Goal: Navigation & Orientation: Find specific page/section

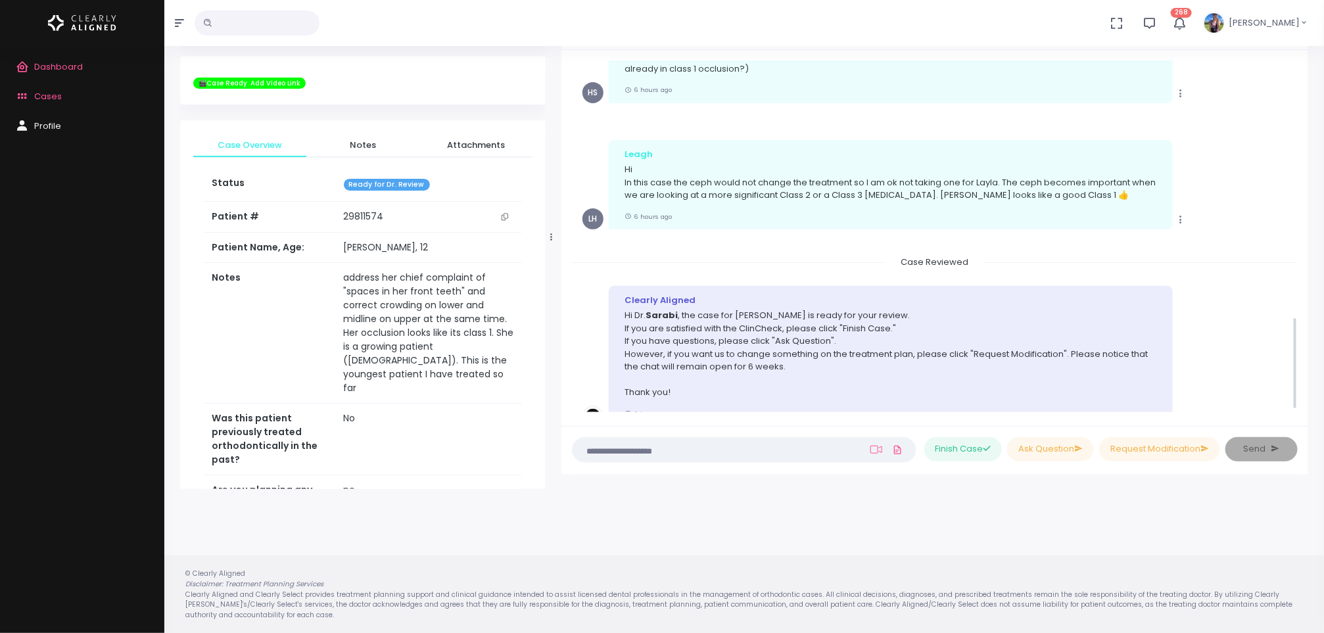
scroll to position [965, 0]
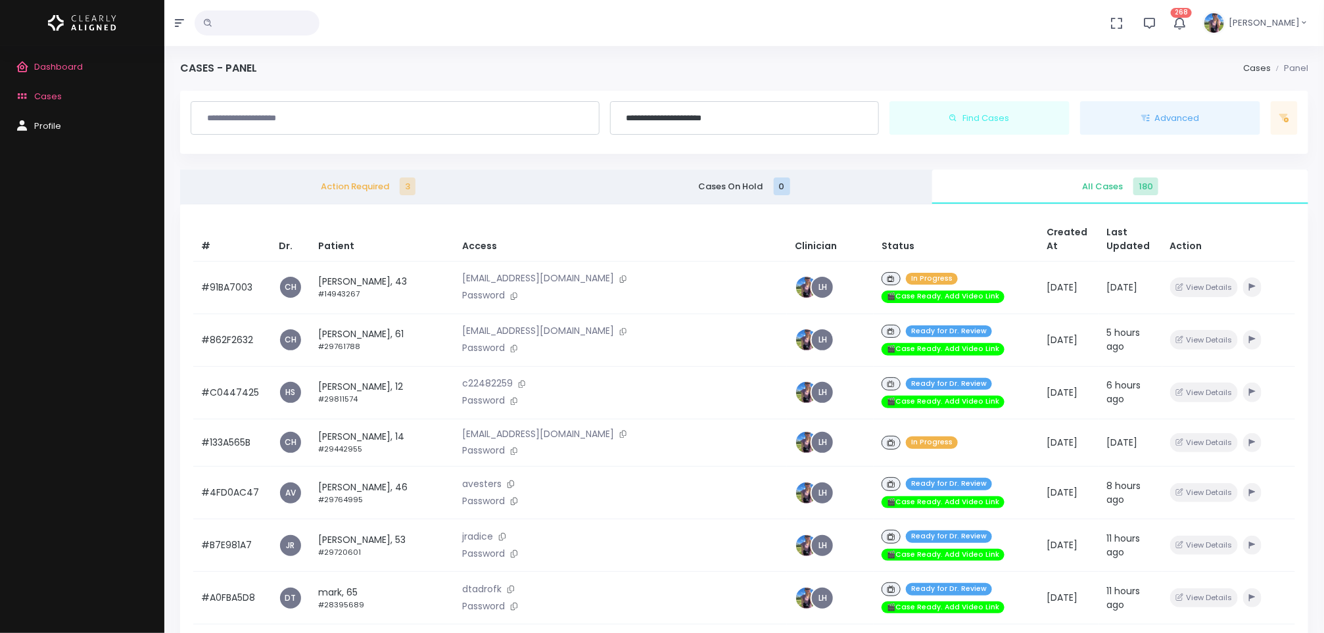
click at [507, 477] on p "avesters" at bounding box center [620, 484] width 317 height 14
click at [399, 475] on td "[PERSON_NAME], 46 #29764995" at bounding box center [382, 493] width 145 height 53
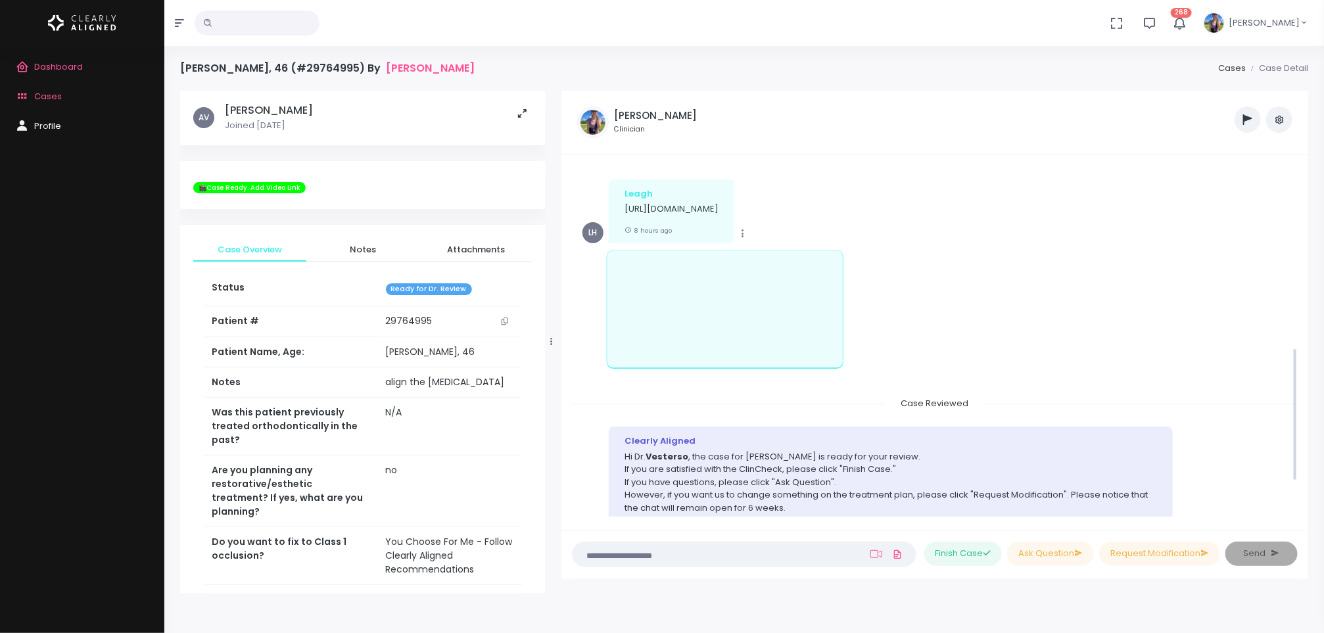
scroll to position [478, 0]
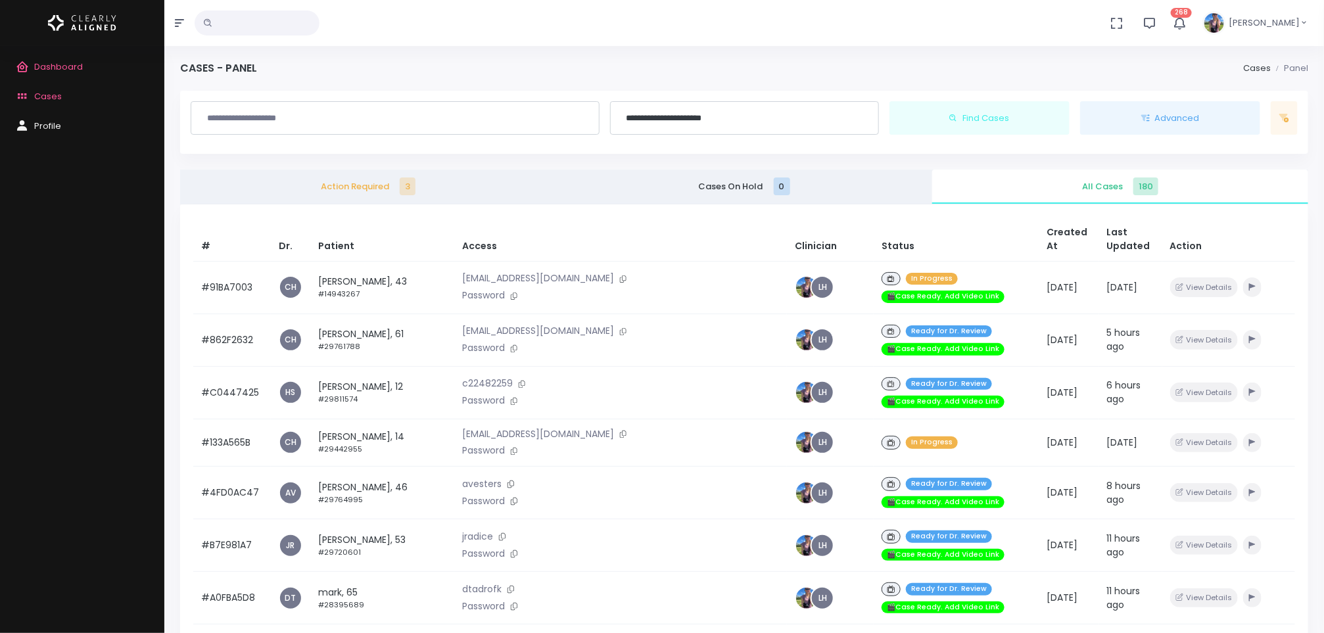
click at [373, 529] on td "[PERSON_NAME], 53 #29720601" at bounding box center [382, 545] width 145 height 53
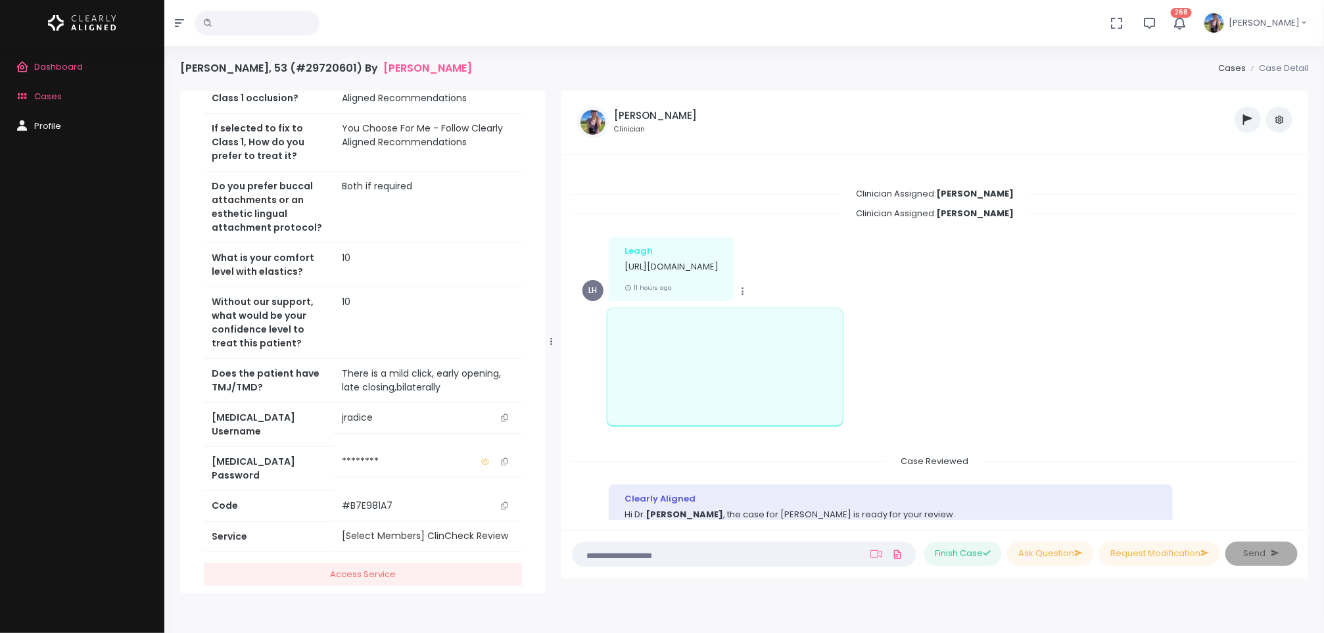
scroll to position [120, 0]
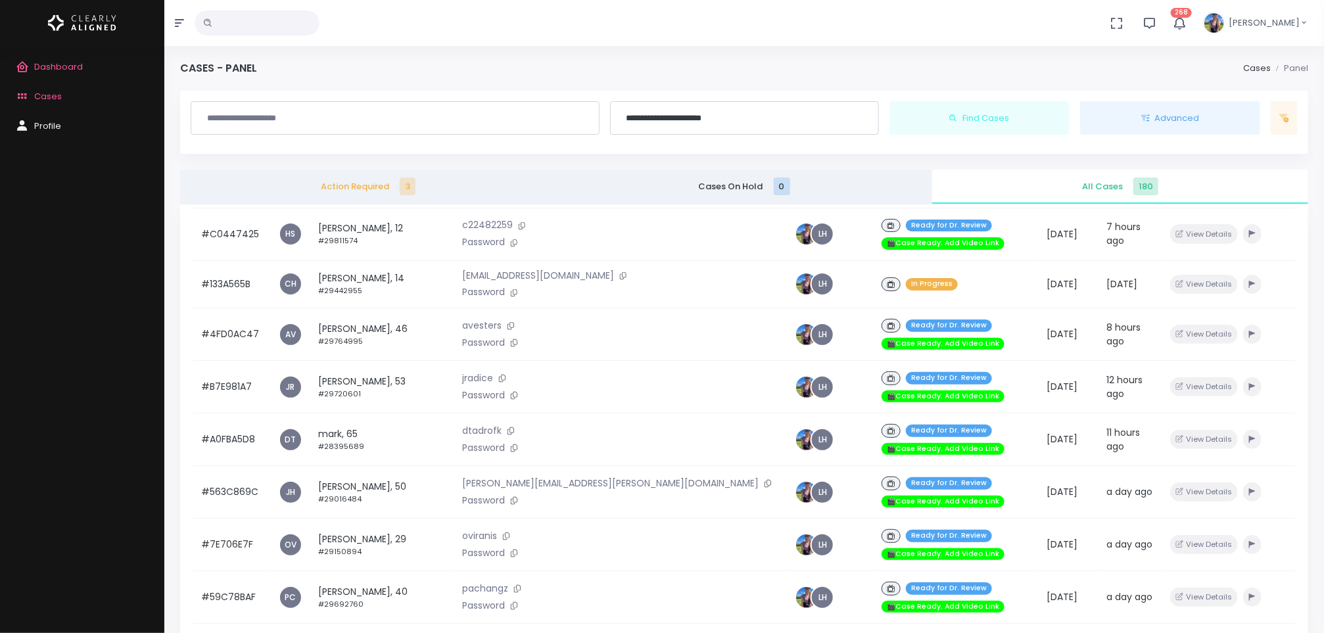
scroll to position [160, 0]
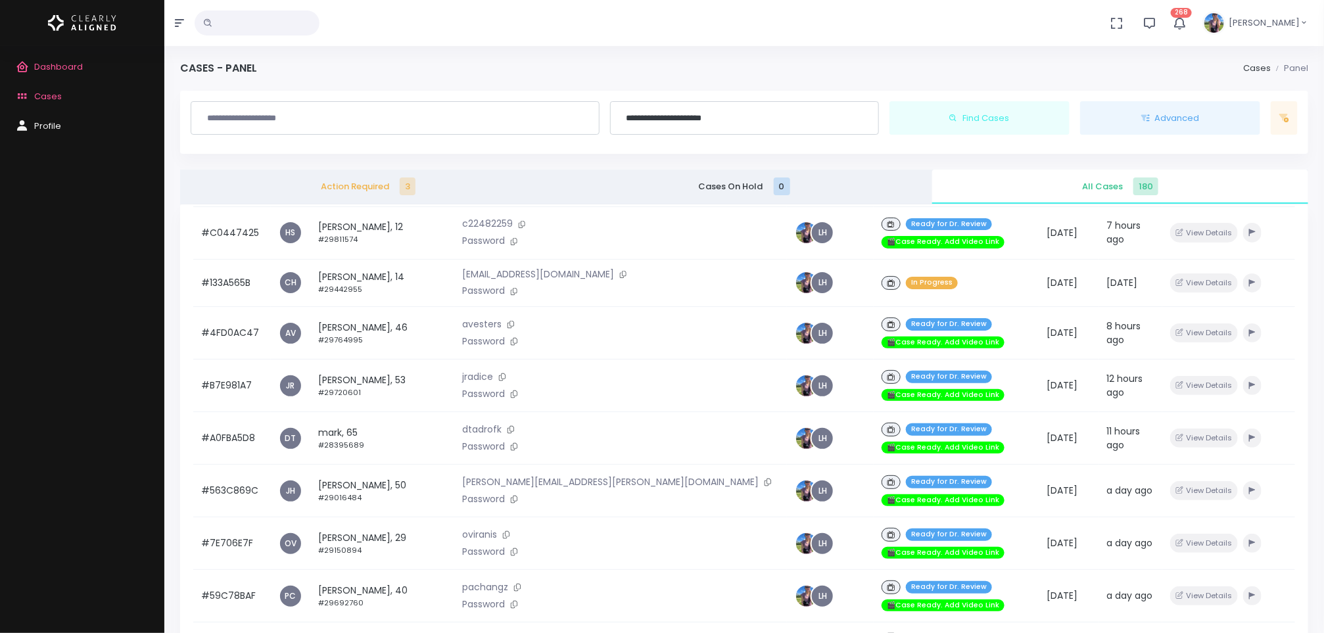
click at [371, 434] on td "mark, 65 #28395689" at bounding box center [382, 438] width 145 height 53
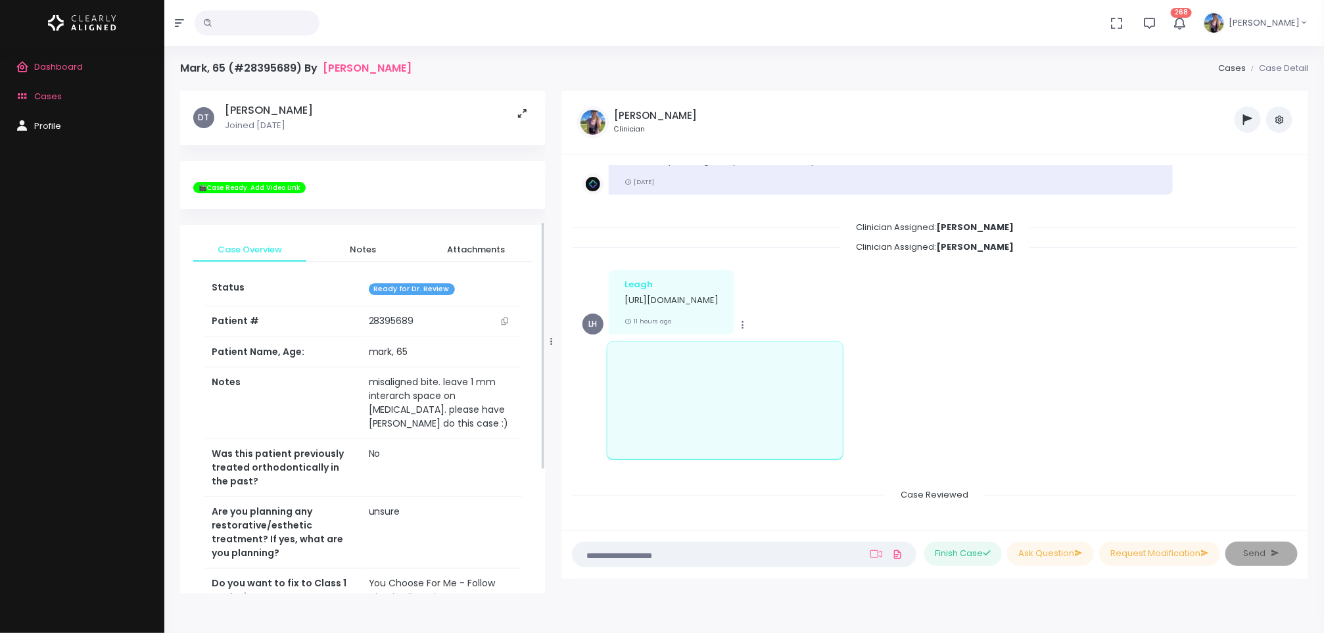
scroll to position [512, 0]
